Goal: Book appointment/travel/reservation

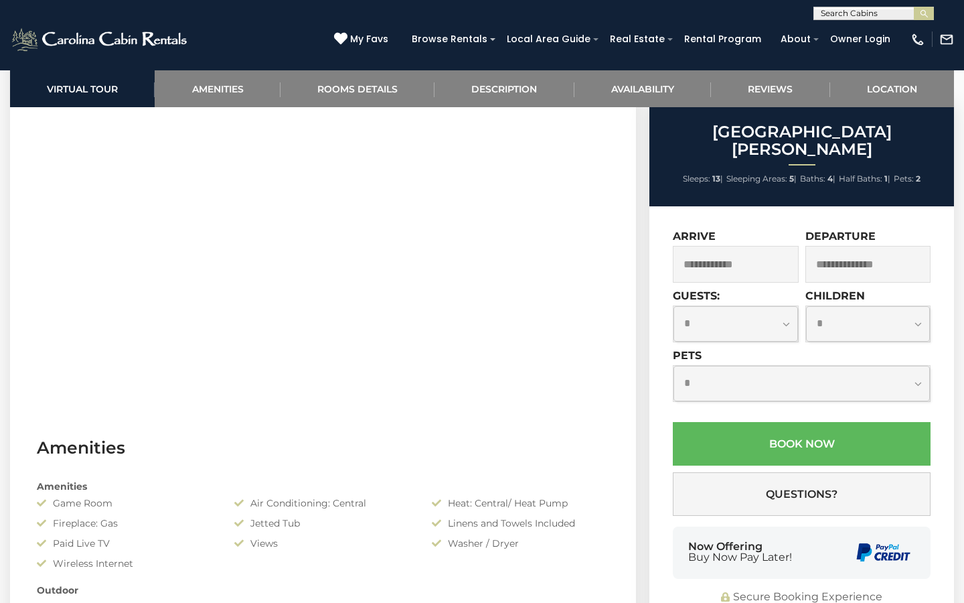
scroll to position [658, 0]
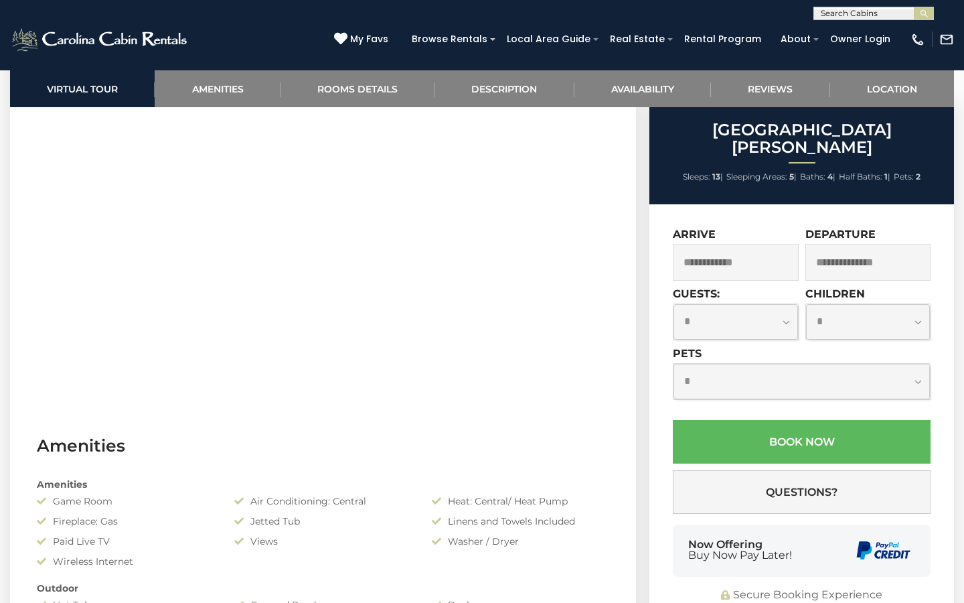
select select "*"
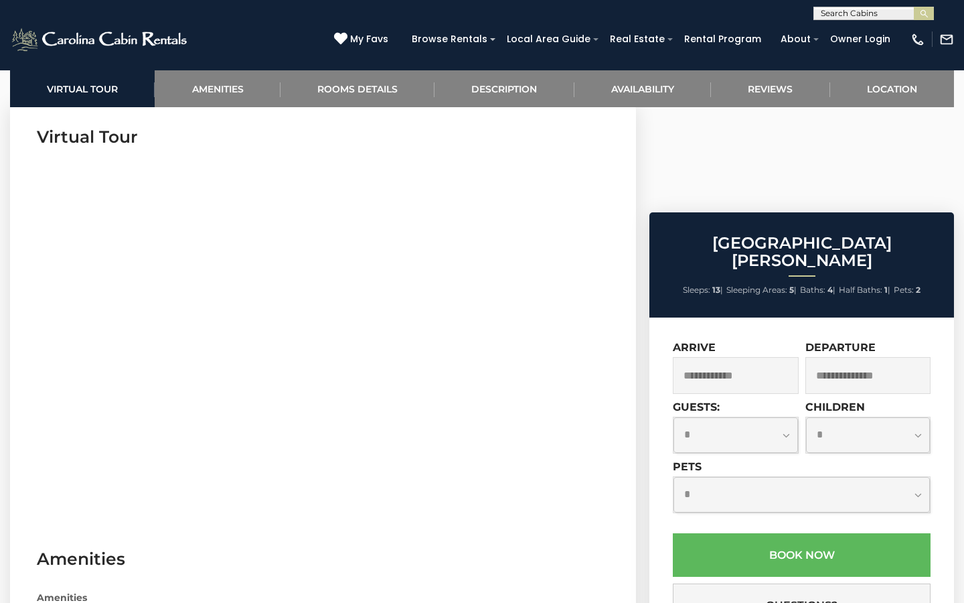
scroll to position [544, 0]
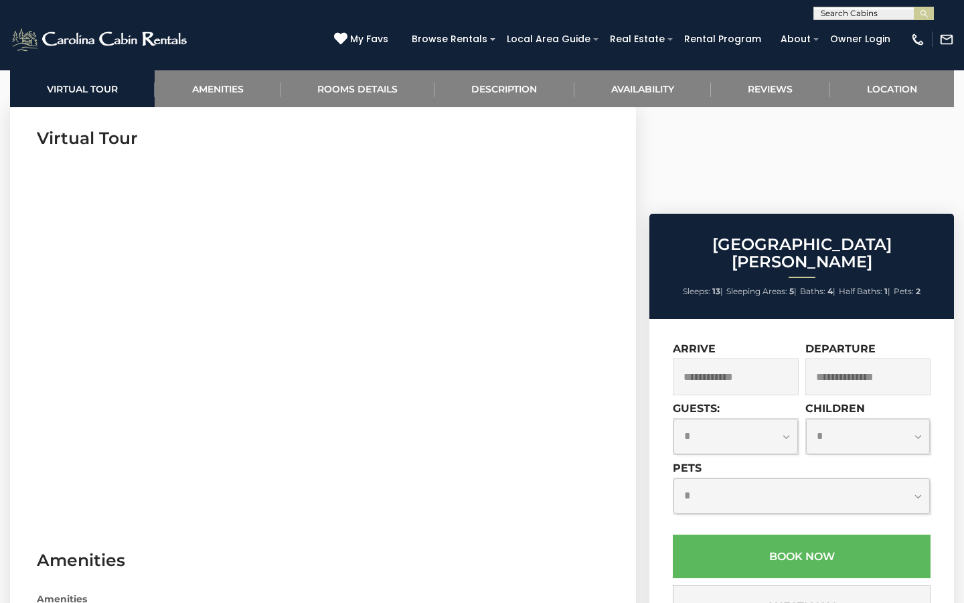
click at [770, 358] on input "text" at bounding box center [736, 376] width 126 height 37
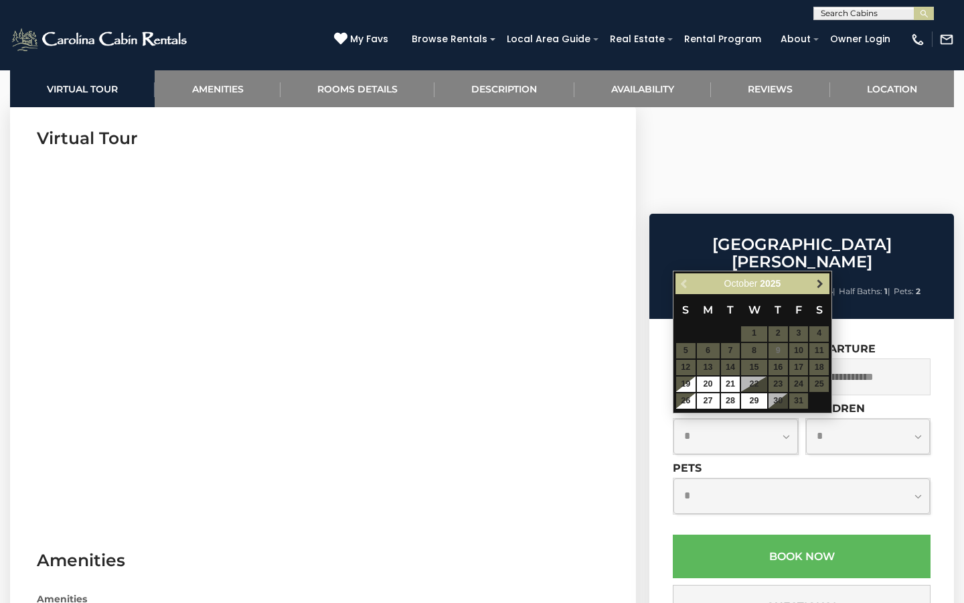
click at [824, 285] on span "Next" at bounding box center [820, 283] width 11 height 11
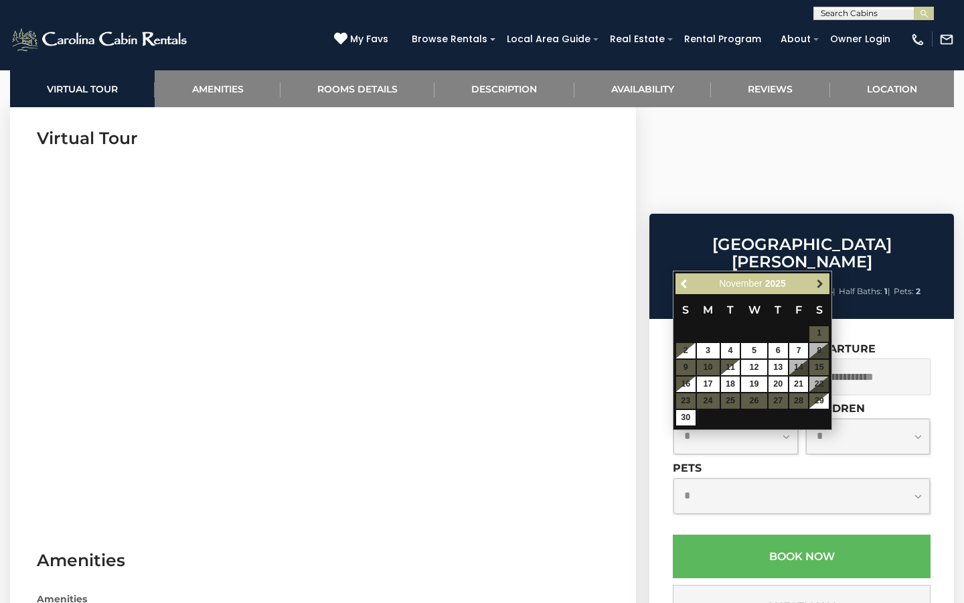
click at [824, 285] on span "Next" at bounding box center [820, 283] width 11 height 11
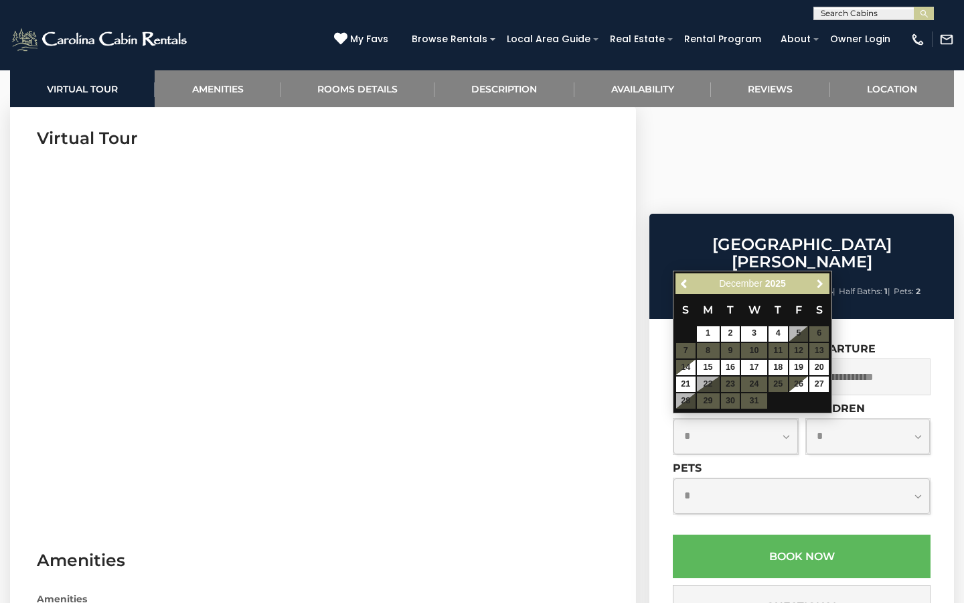
click at [824, 285] on span "Next" at bounding box center [820, 283] width 11 height 11
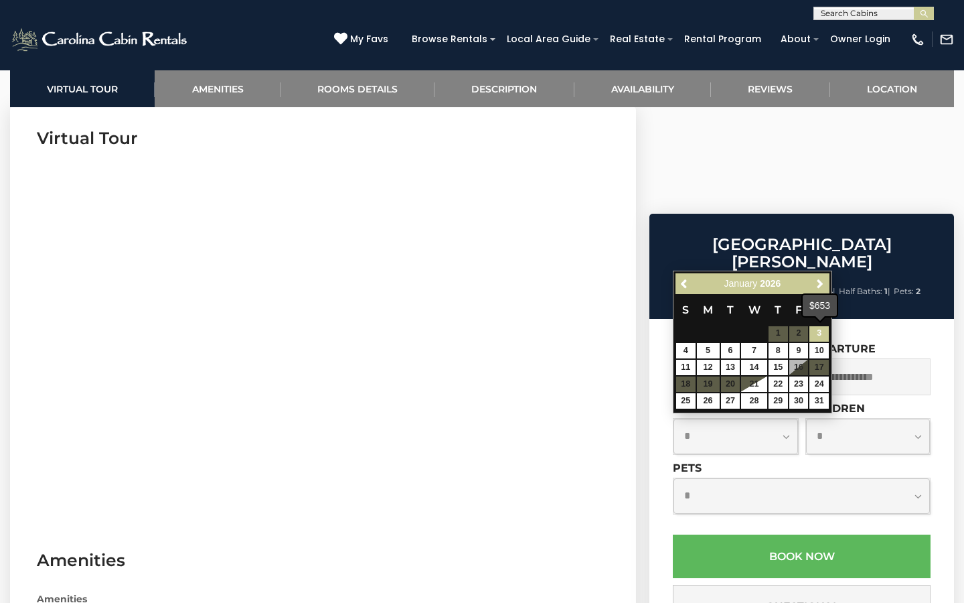
click at [823, 336] on link "3" at bounding box center [819, 333] width 19 height 15
type input "**********"
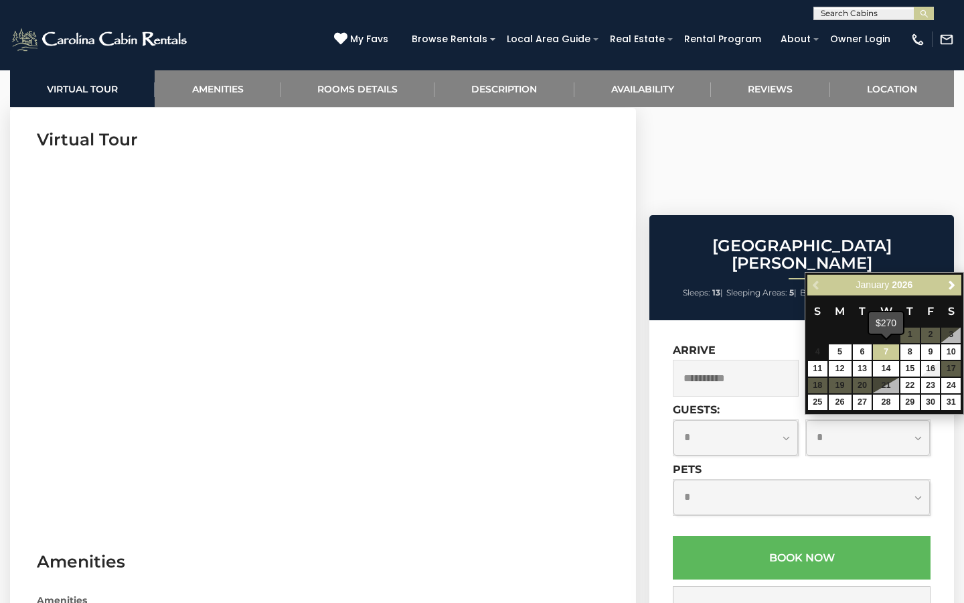
scroll to position [543, 0]
click at [951, 350] on link "10" at bounding box center [951, 351] width 19 height 15
type input "**********"
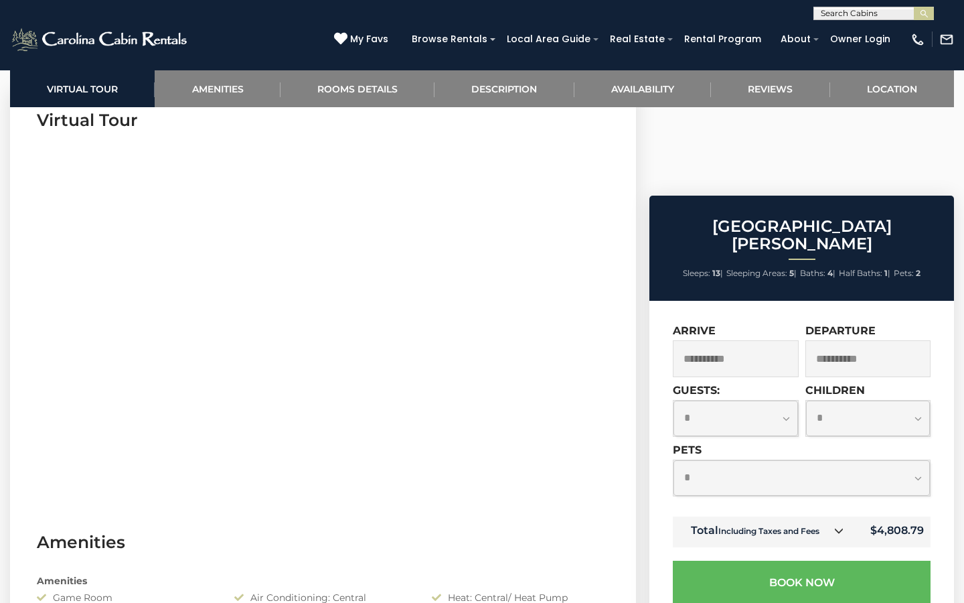
scroll to position [560, 0]
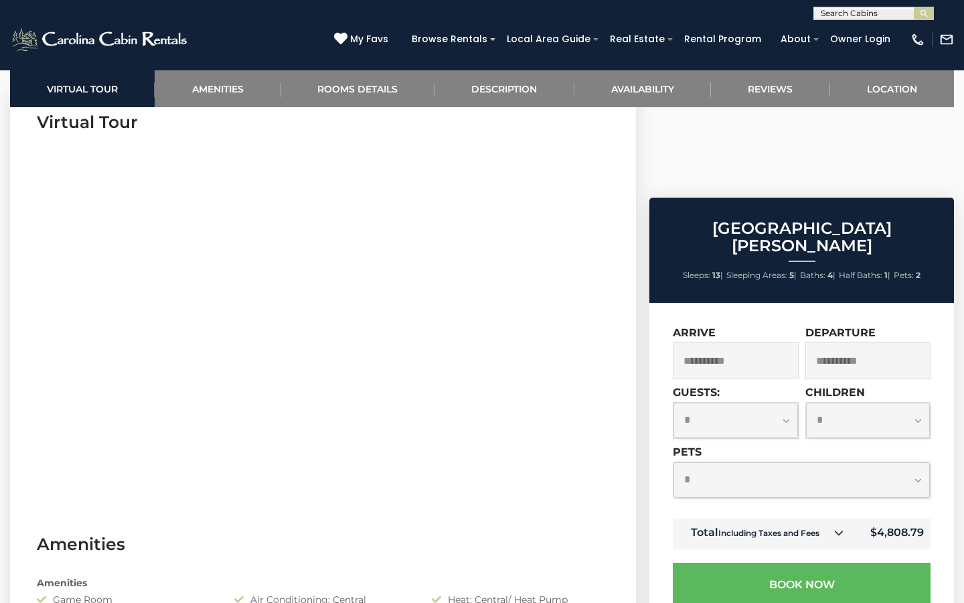
select select "*"
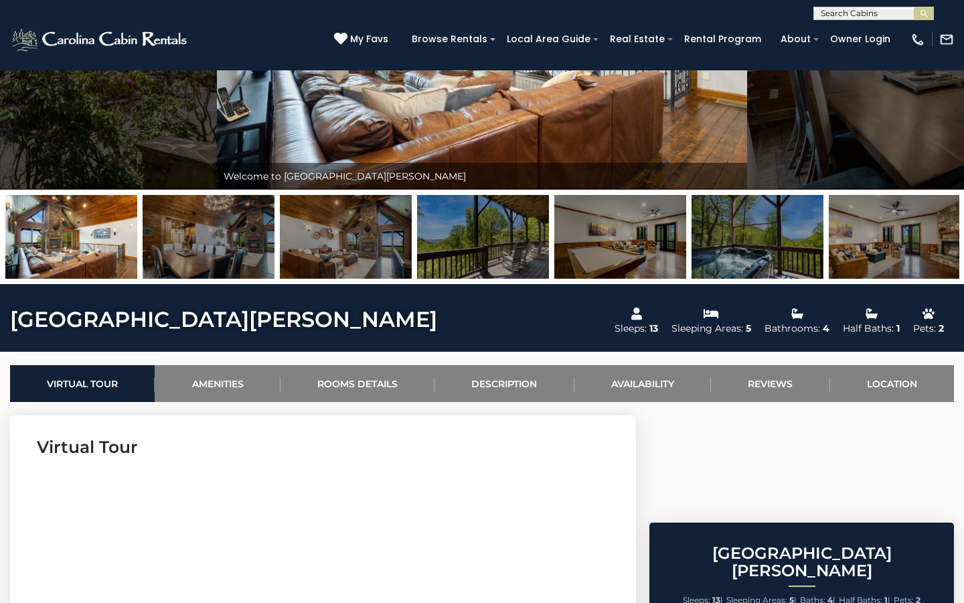
scroll to position [234, 0]
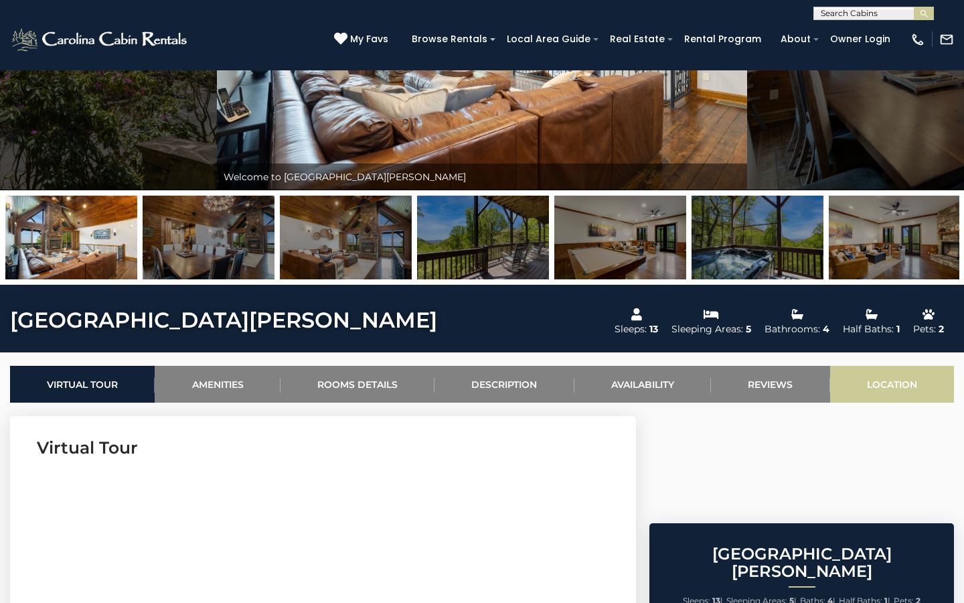
click at [905, 384] on link "Location" at bounding box center [893, 384] width 124 height 37
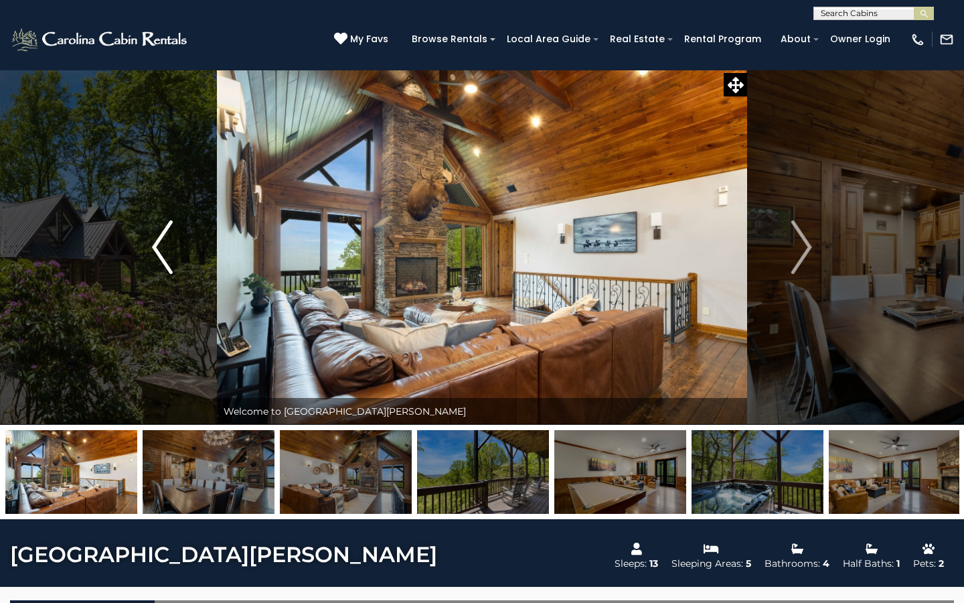
scroll to position [0, 0]
click at [170, 248] on img "Previous" at bounding box center [162, 247] width 20 height 54
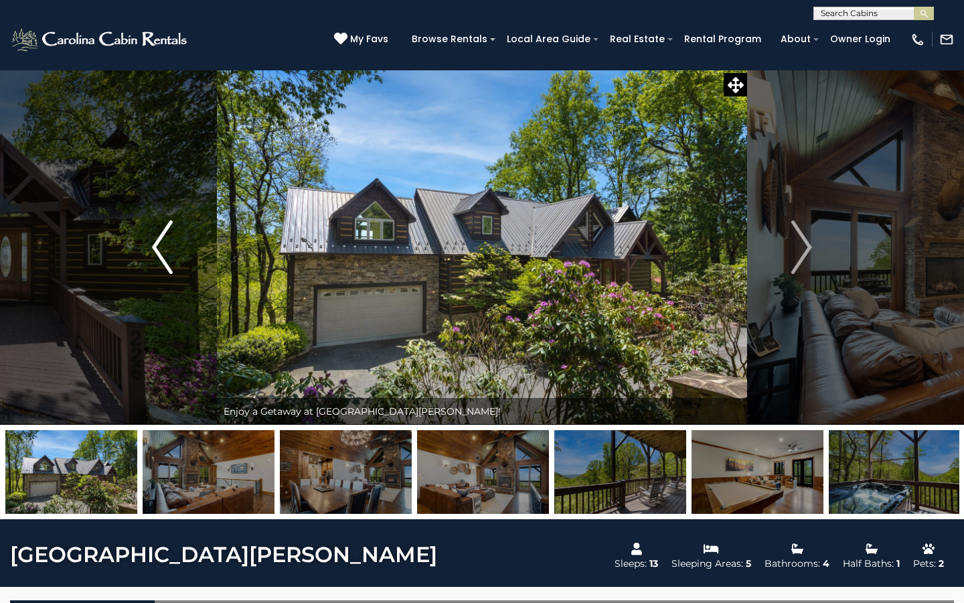
click at [164, 250] on img "Previous" at bounding box center [162, 247] width 20 height 54
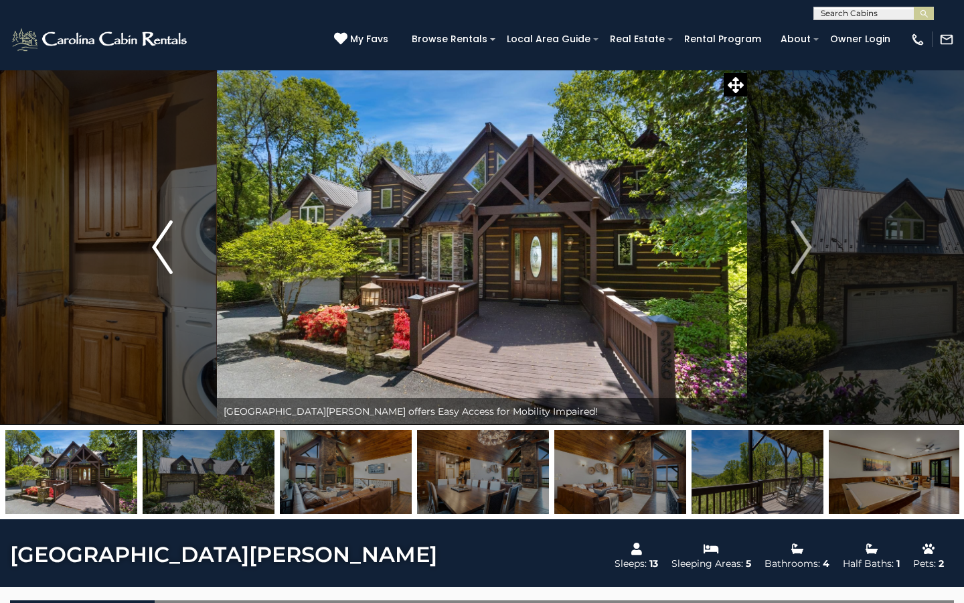
click at [186, 234] on button "Previous" at bounding box center [162, 247] width 109 height 355
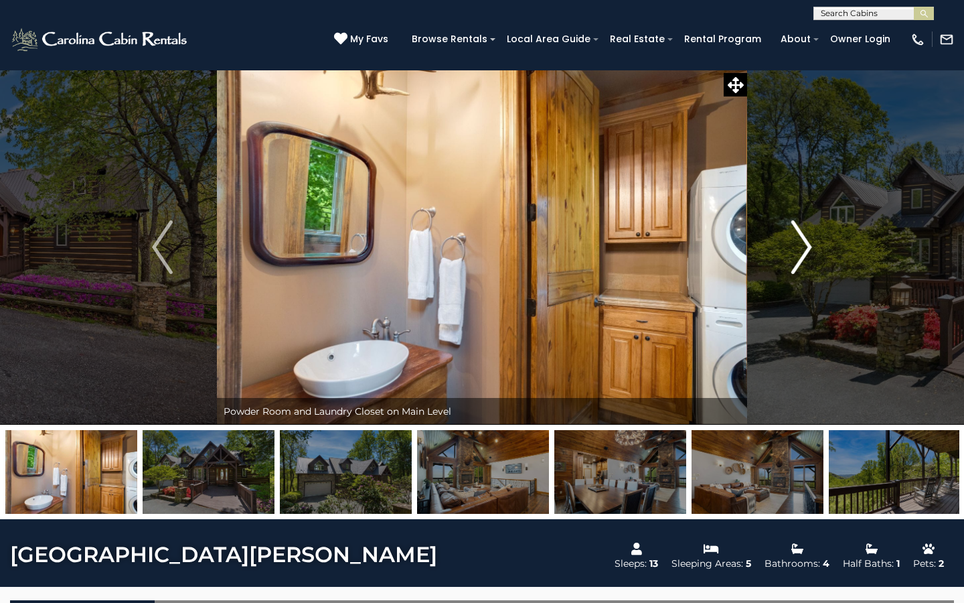
click at [811, 255] on img "Next" at bounding box center [802, 247] width 20 height 54
